Goal: Task Accomplishment & Management: Use online tool/utility

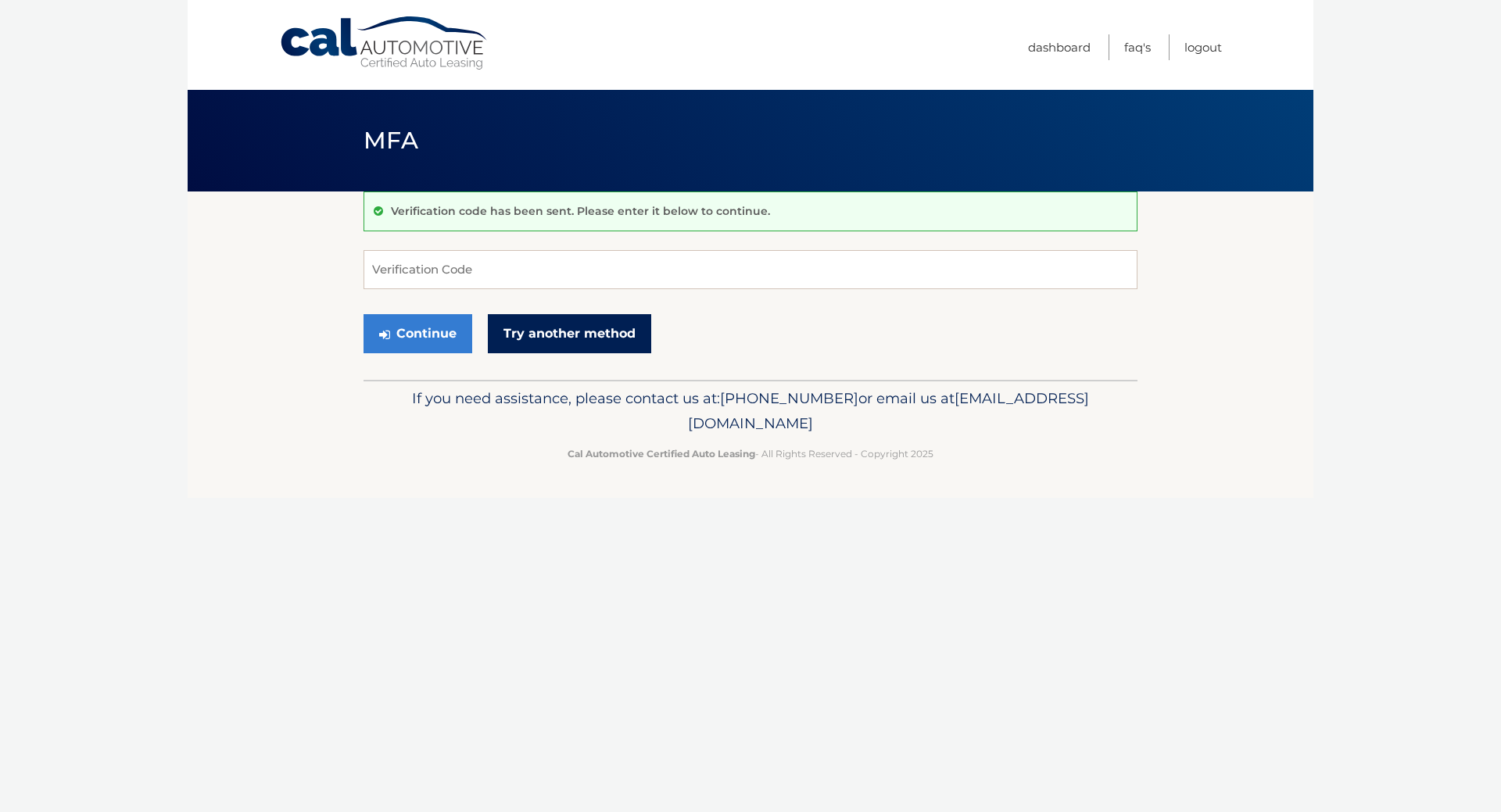
click at [557, 330] on link "Try another method" at bounding box center [570, 334] width 163 height 39
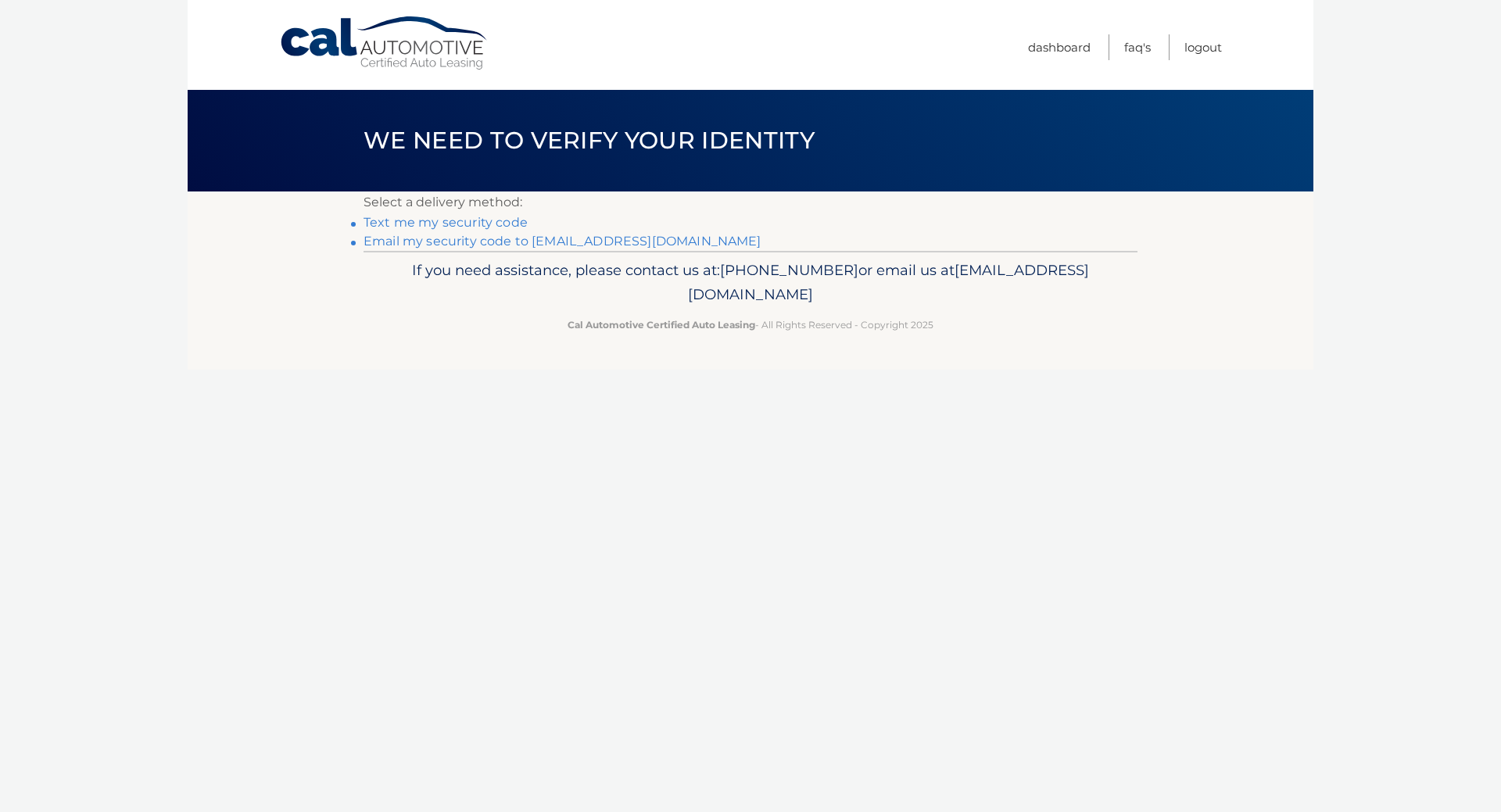
click at [462, 245] on link "Email my security code to [EMAIL_ADDRESS][DOMAIN_NAME]" at bounding box center [562, 241] width 398 height 15
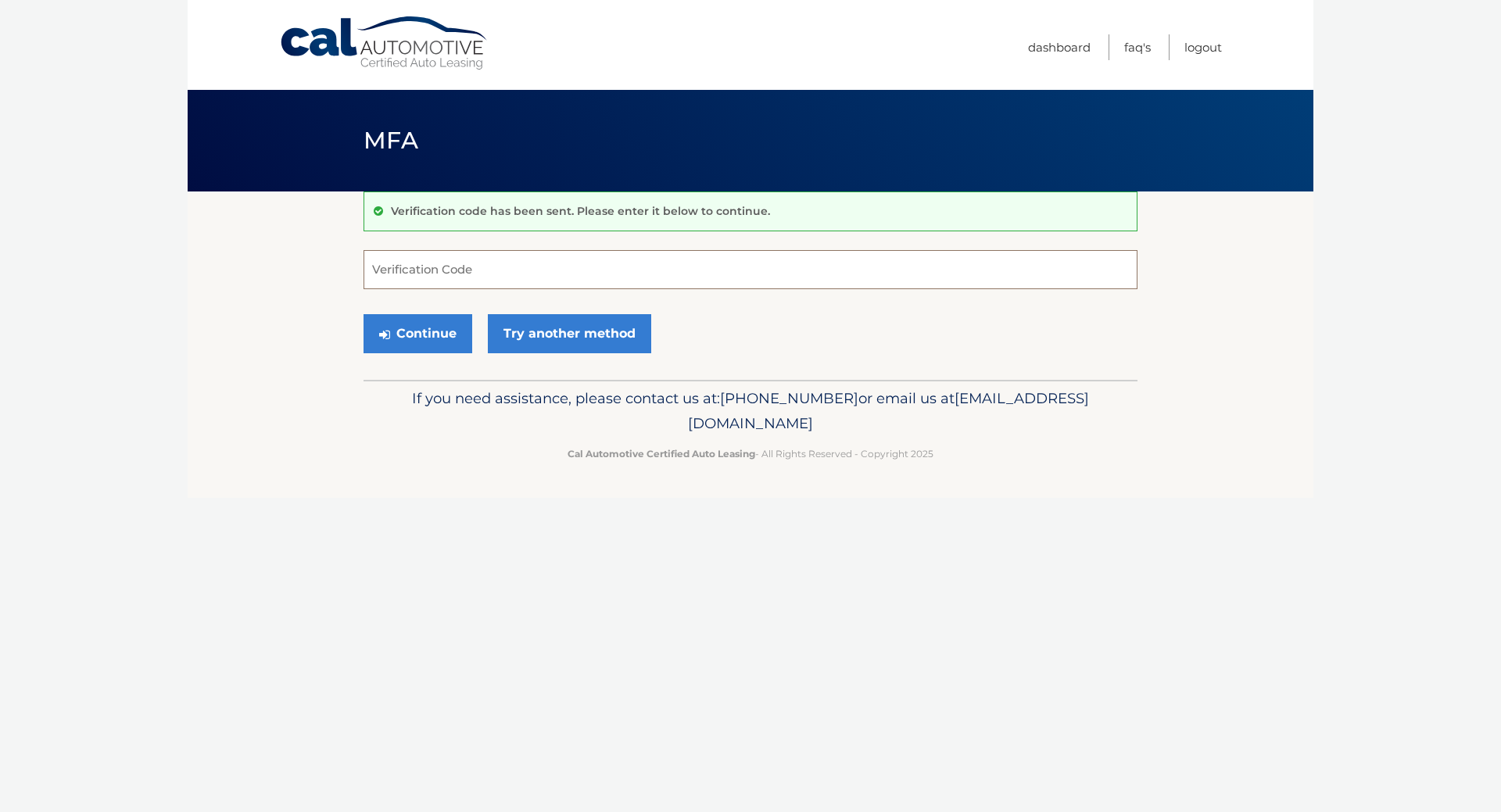
click at [486, 274] on input "Verification Code" at bounding box center [750, 270] width 774 height 39
paste input "407902"
type input "407902"
drag, startPoint x: 407, startPoint y: 335, endPoint x: 436, endPoint y: 343, distance: 30.1
click at [407, 335] on button "Continue" at bounding box center [418, 334] width 109 height 39
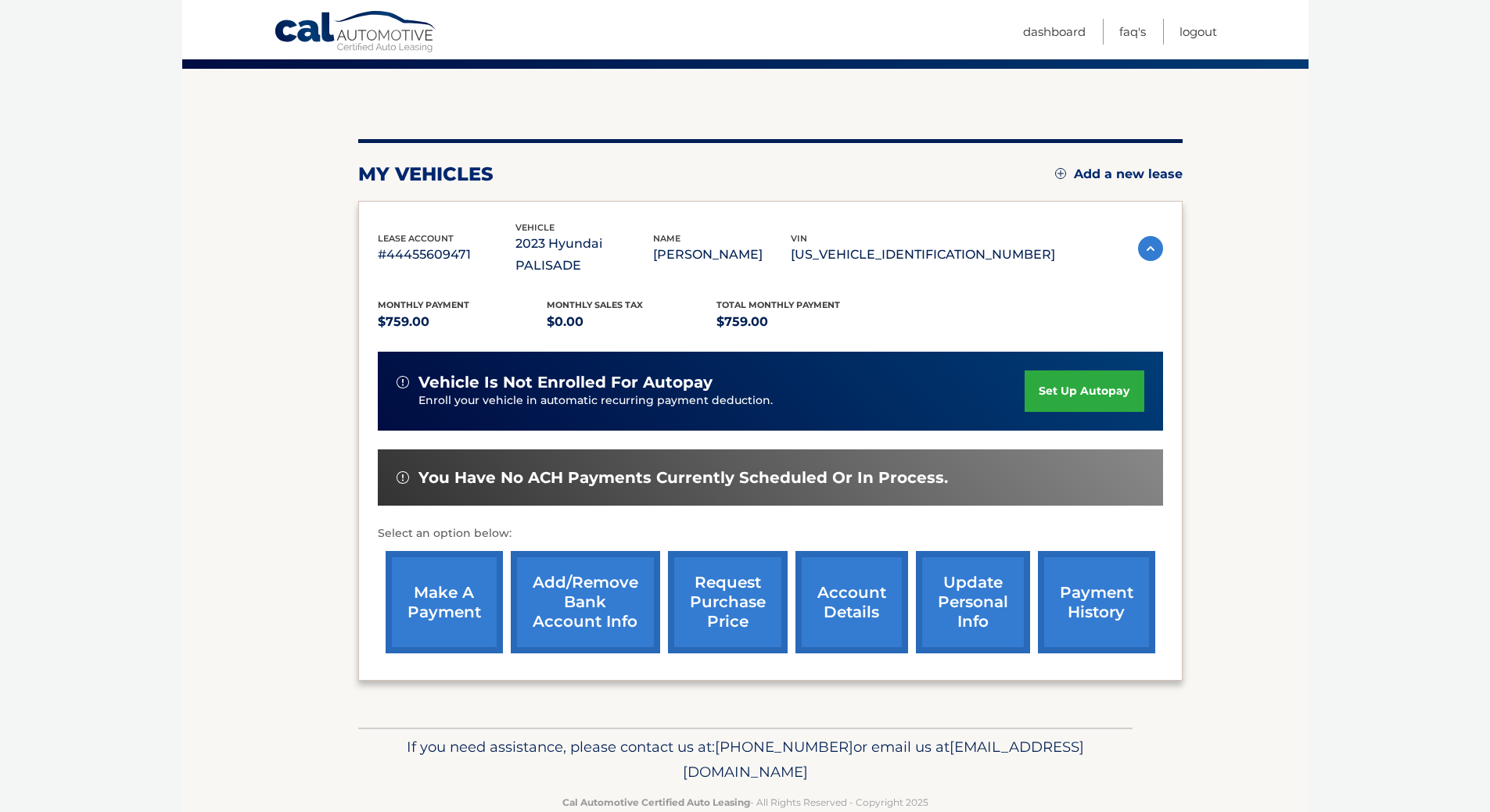
scroll to position [136, 0]
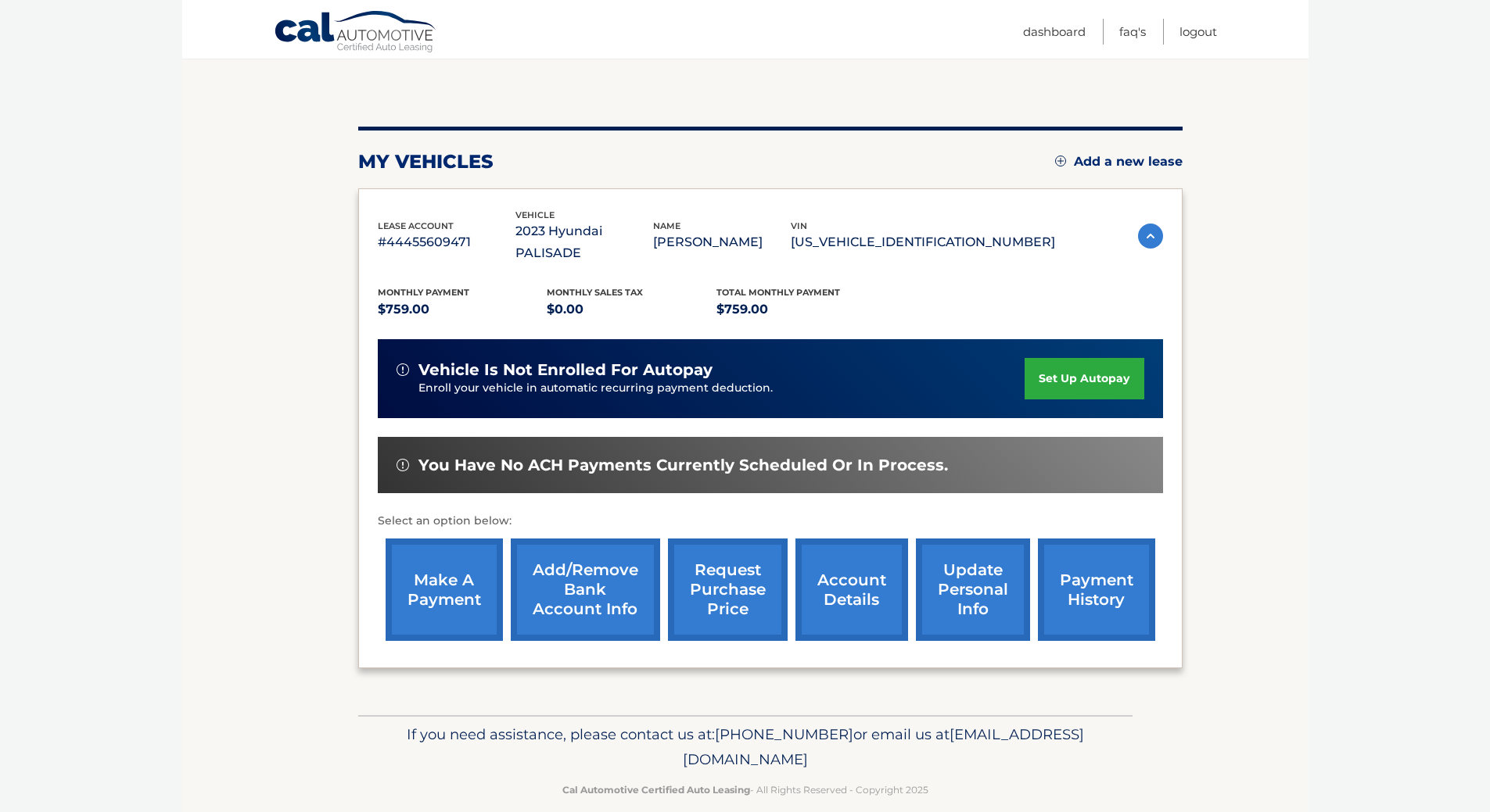
click at [418, 562] on link "make a payment" at bounding box center [445, 589] width 118 height 102
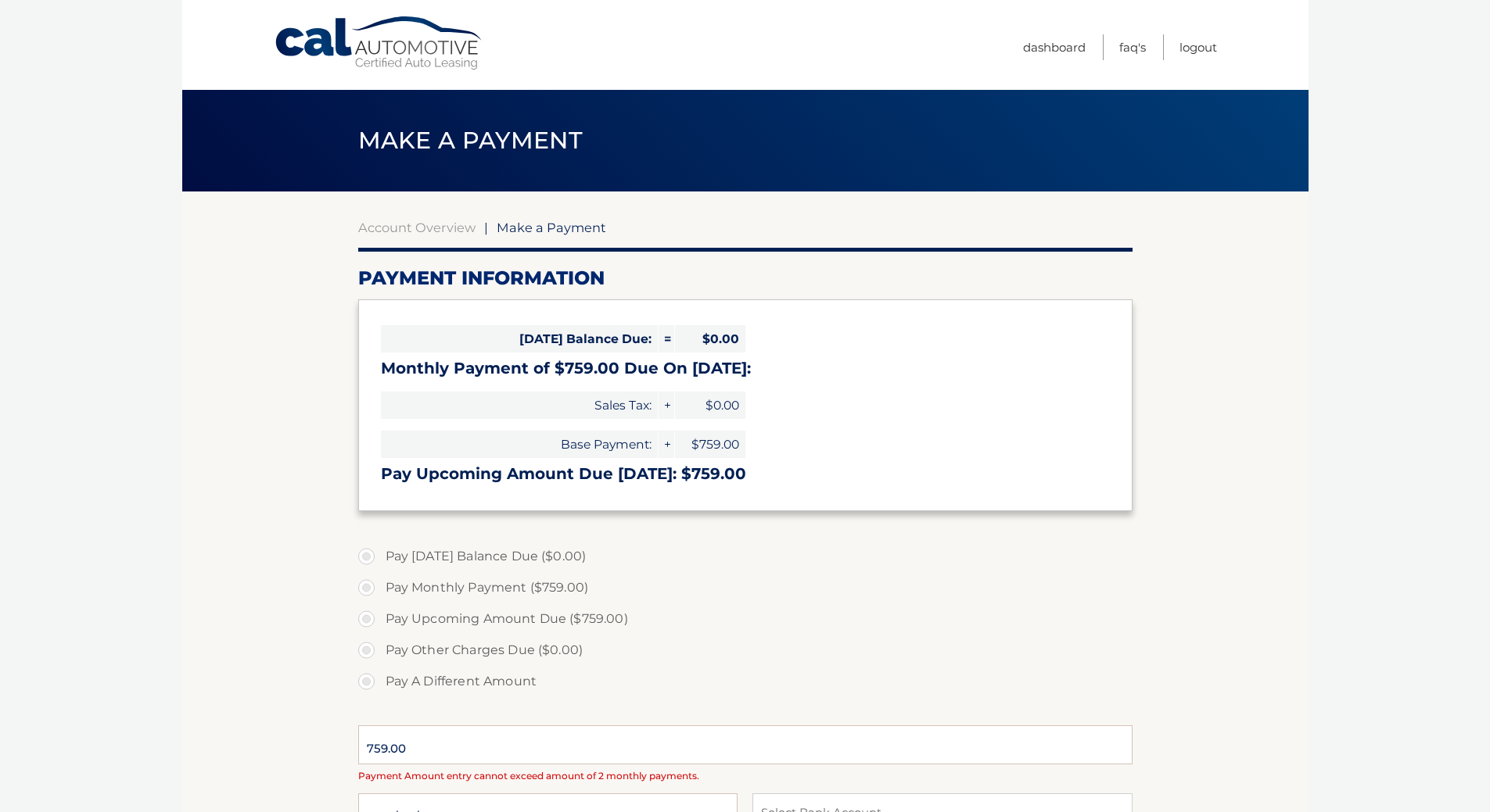
select select "ZDUwZmU1YWUtODc0Yy00OWE3LTk0OTYtY2E1NjFhNTY1ZDY2"
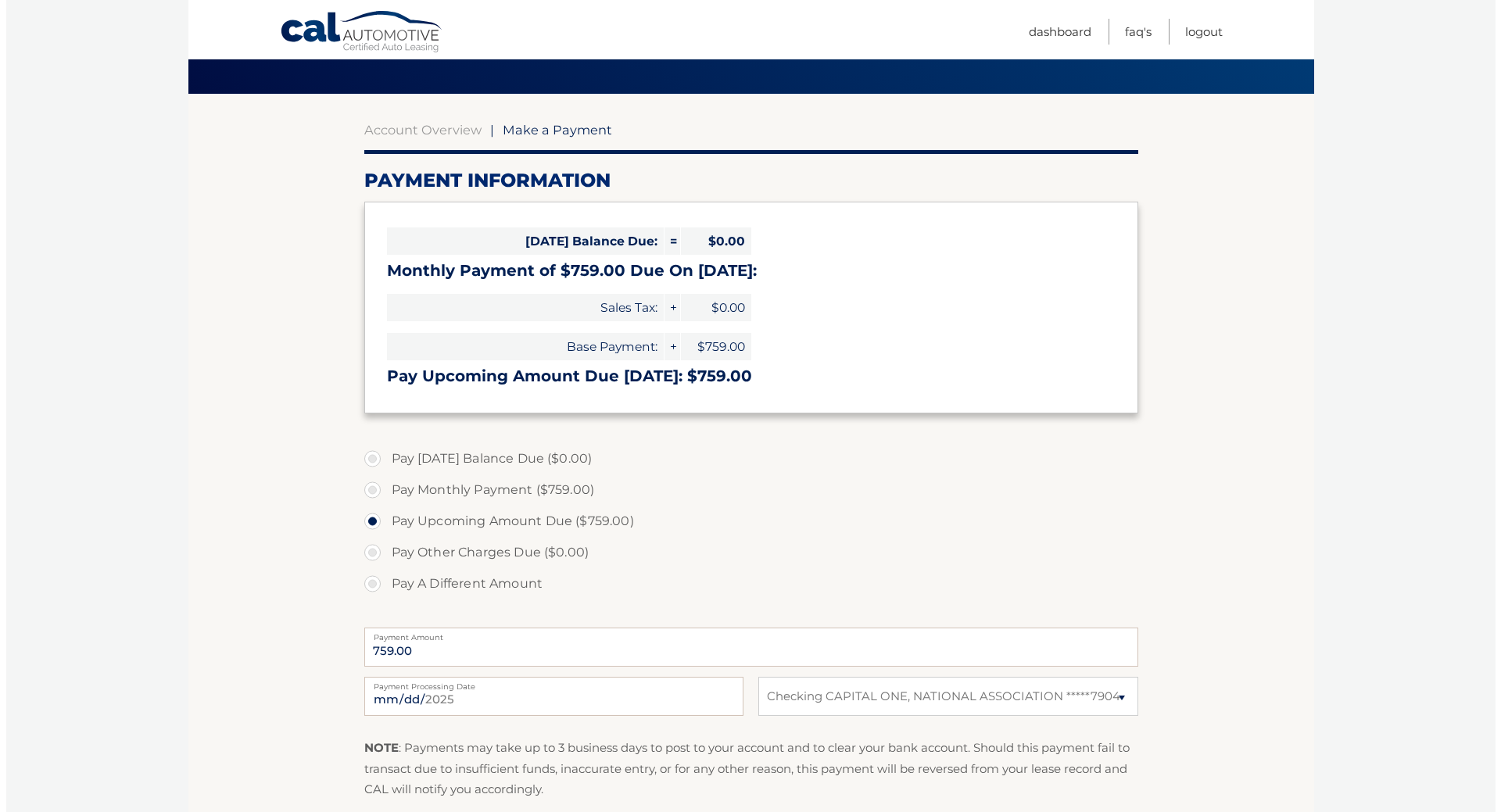
scroll to position [234, 0]
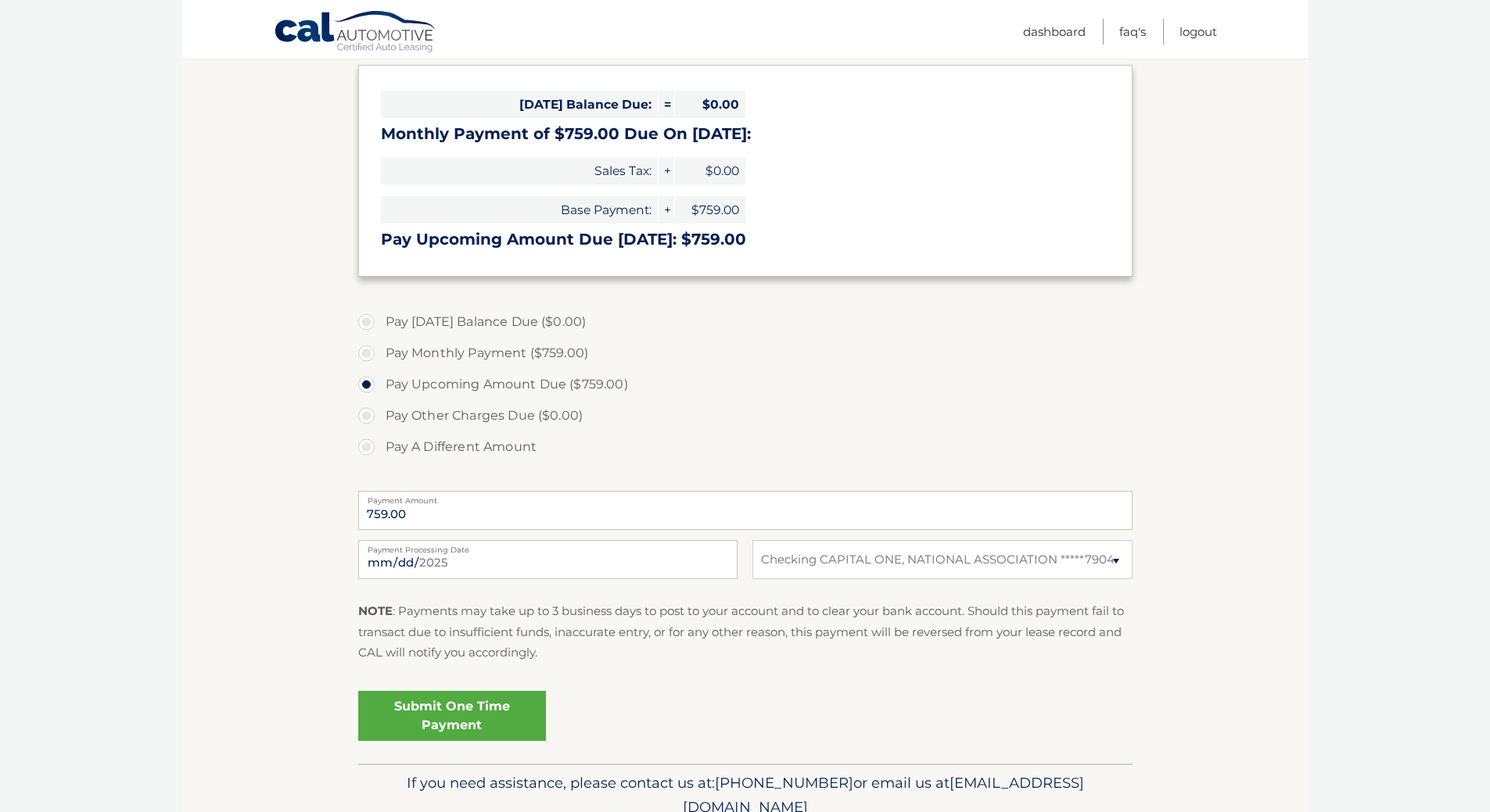
click at [444, 715] on link "Submit One Time Payment" at bounding box center [452, 716] width 188 height 50
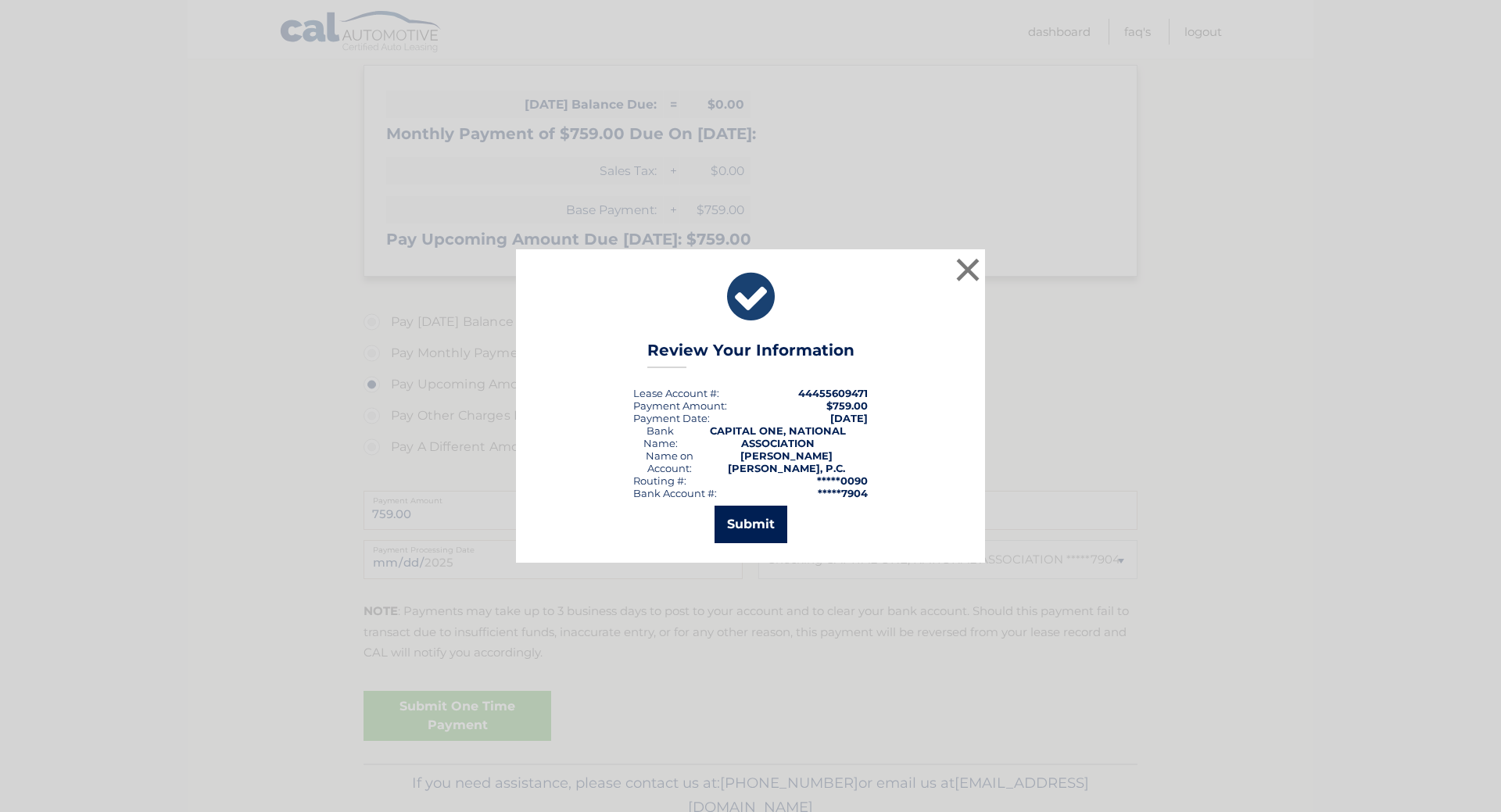
click at [752, 518] on button "Submit" at bounding box center [751, 524] width 73 height 38
